Goal: Information Seeking & Learning: Learn about a topic

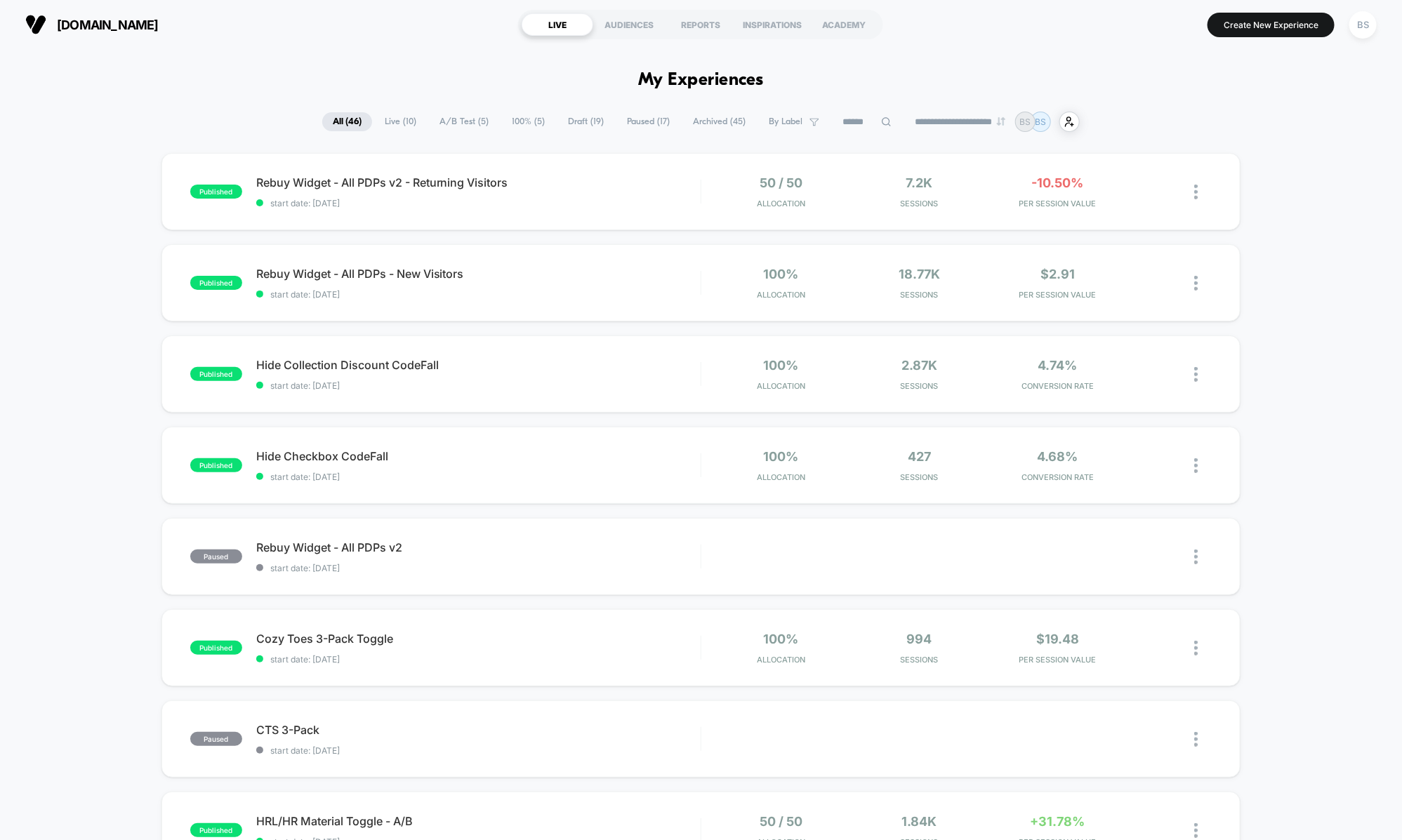
click at [449, 127] on span "A/B Test ( 5 )" at bounding box center [464, 122] width 70 height 19
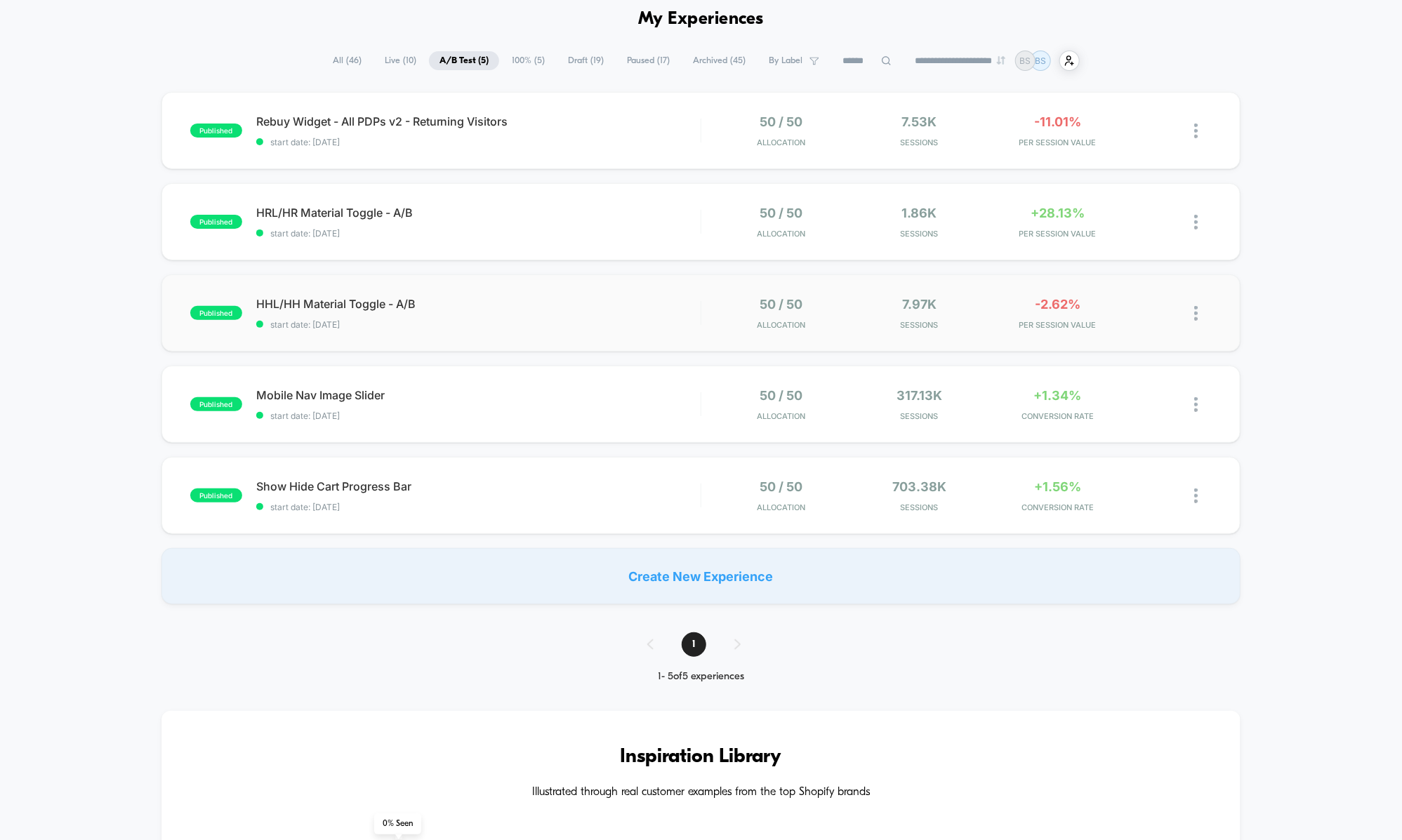
scroll to position [63, 0]
click at [554, 487] on span "Show Hide Cart Progress Bar Click to edit experience details" at bounding box center [479, 485] width 444 height 14
